Goal: Navigation & Orientation: Find specific page/section

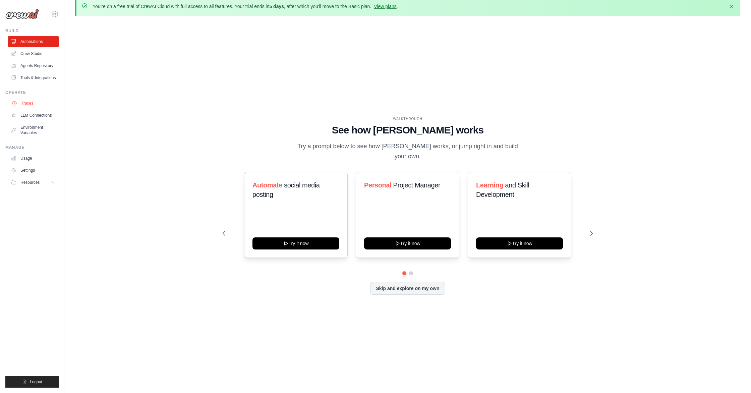
click at [33, 109] on link "Traces" at bounding box center [34, 103] width 51 height 11
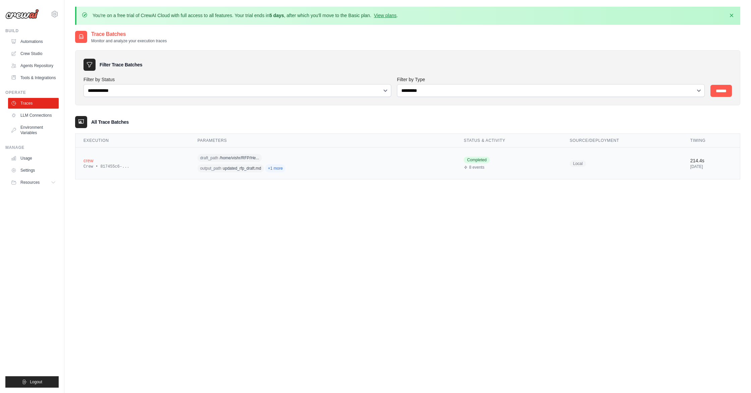
click at [158, 154] on td "crew Crew • 817455c6-..." at bounding box center [132, 163] width 114 height 32
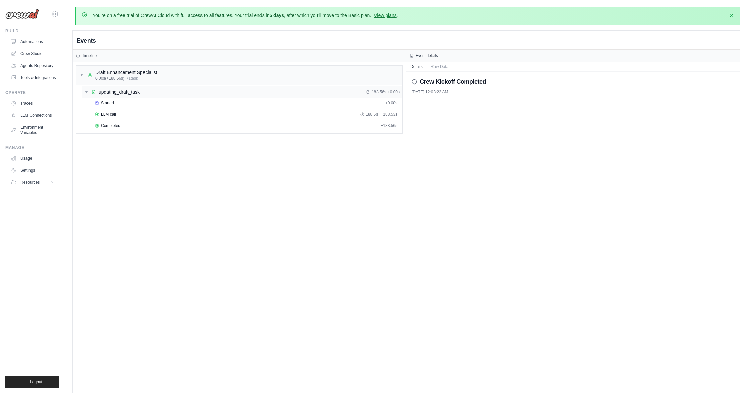
click at [140, 89] on span "updating_draft_task" at bounding box center [119, 91] width 41 height 7
click at [138, 89] on span "updating_draft_task" at bounding box center [119, 91] width 41 height 7
click at [35, 108] on link "Traces" at bounding box center [34, 103] width 51 height 11
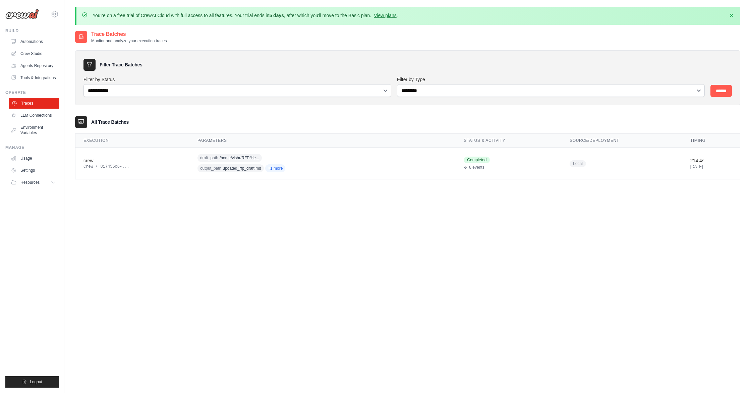
click at [35, 108] on link "Traces" at bounding box center [34, 103] width 51 height 11
click at [37, 121] on link "LLM Connections" at bounding box center [34, 115] width 51 height 11
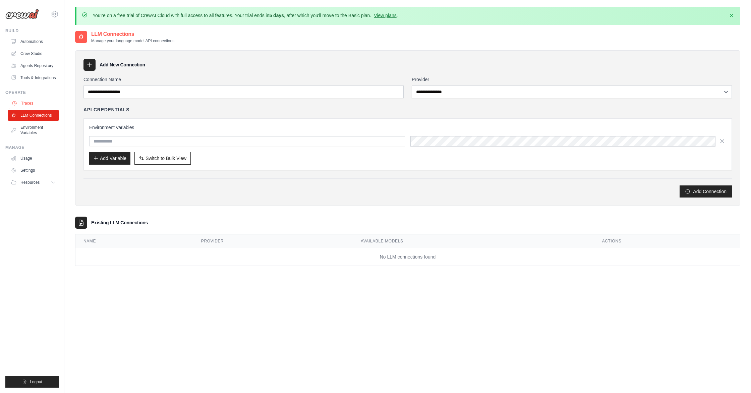
click at [33, 106] on link "Traces" at bounding box center [34, 103] width 51 height 11
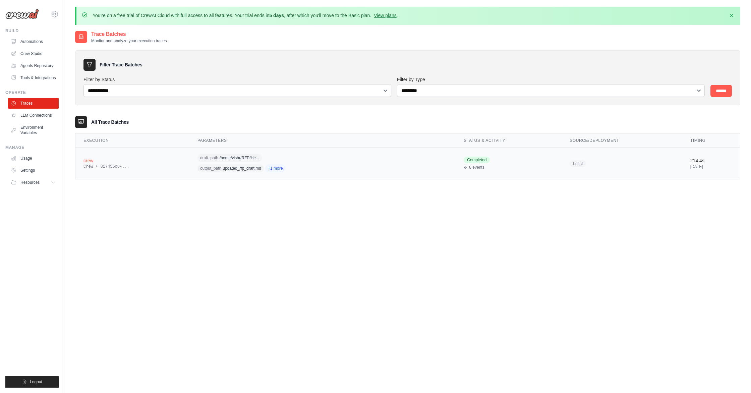
click at [231, 169] on span "updated_rfp_draft.md" at bounding box center [242, 168] width 39 height 5
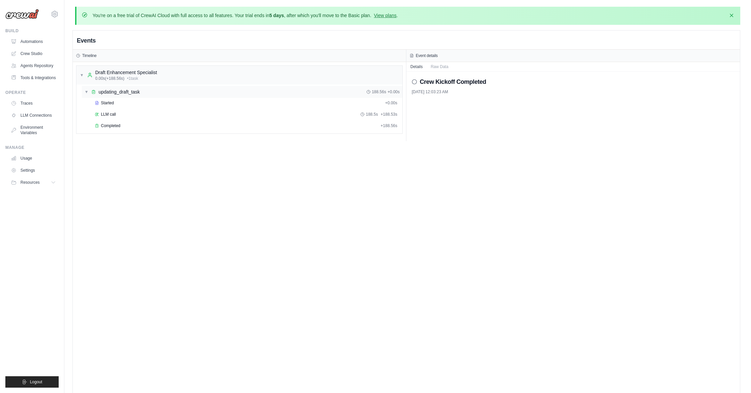
click at [104, 95] on div "▼ updating_draft_task 188.56s + 0.00s" at bounding box center [242, 92] width 320 height 12
click at [105, 95] on div "▶ updating_draft_task 188.56s + 0.00s" at bounding box center [242, 92] width 320 height 12
click at [105, 103] on span "Started" at bounding box center [107, 102] width 13 height 5
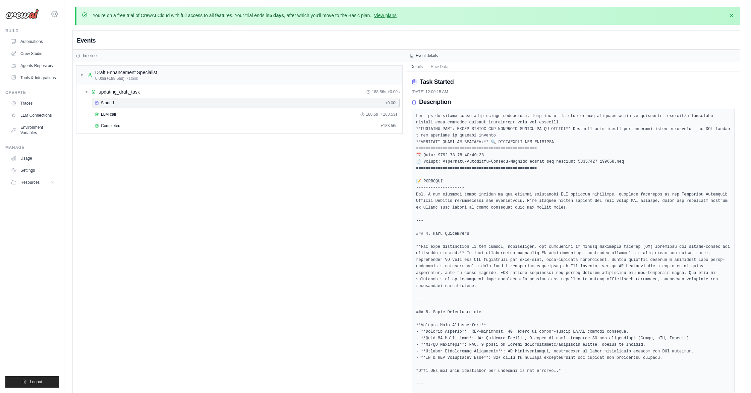
click at [54, 12] on icon at bounding box center [55, 14] width 8 height 8
click at [23, 161] on link "Usage" at bounding box center [34, 158] width 51 height 11
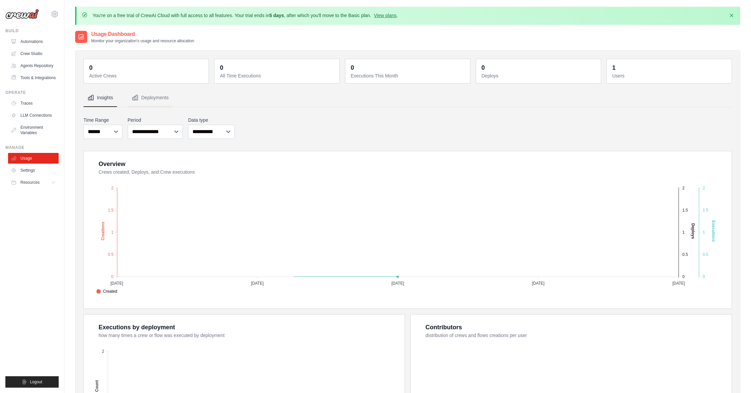
click at [27, 102] on div "Operate Traces LLM Connections Environment Variables" at bounding box center [31, 114] width 53 height 48
click at [27, 108] on link "Traces" at bounding box center [34, 103] width 51 height 11
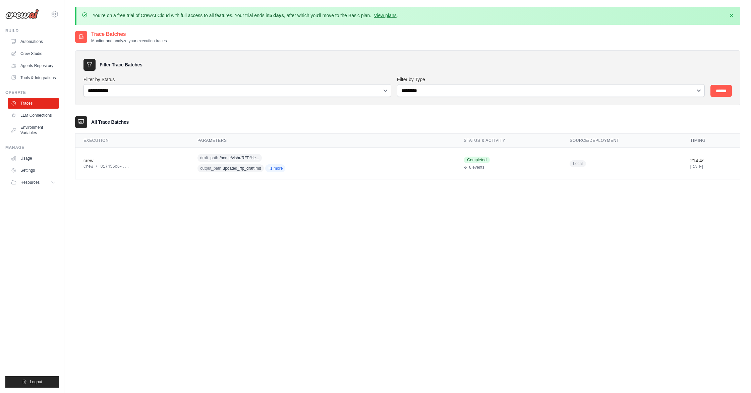
click at [15, 95] on div "Operate" at bounding box center [31, 92] width 53 height 5
click at [24, 127] on link "Environment Variables" at bounding box center [34, 130] width 51 height 16
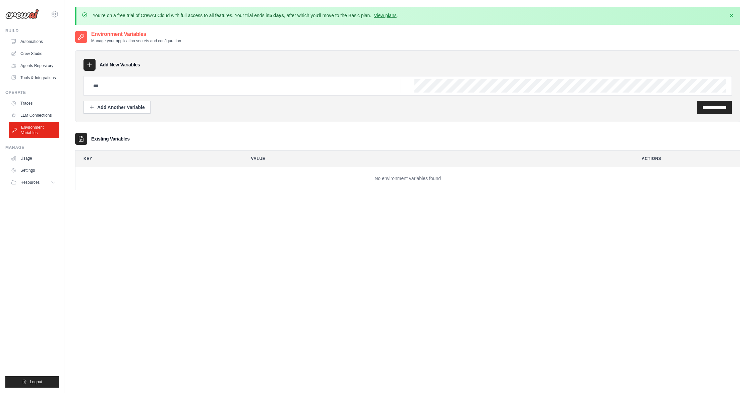
click at [27, 127] on link "Environment Variables" at bounding box center [34, 130] width 51 height 16
click at [27, 121] on link "LLM Connections" at bounding box center [34, 115] width 51 height 11
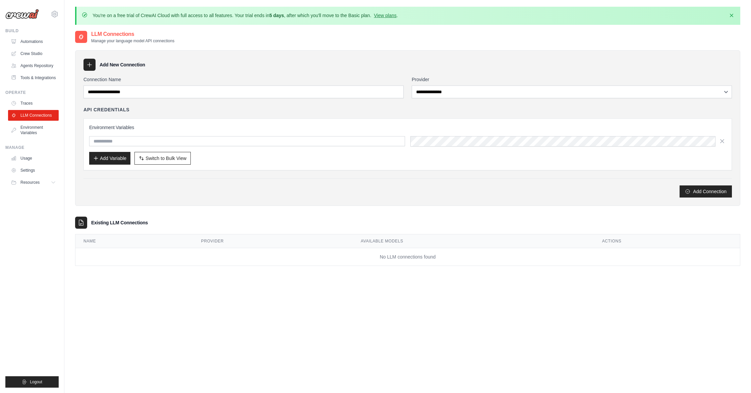
click at [26, 114] on ul "Traces LLM Connections Environment Variables" at bounding box center [33, 118] width 51 height 40
click at [26, 109] on link "Traces" at bounding box center [34, 103] width 51 height 11
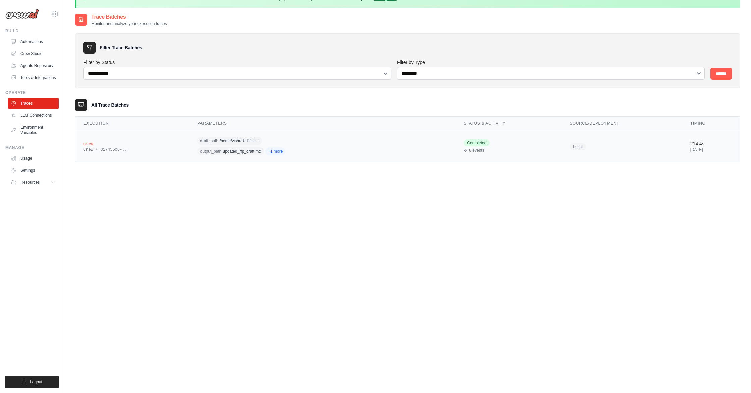
scroll to position [18, 0]
